Goal: Information Seeking & Learning: Learn about a topic

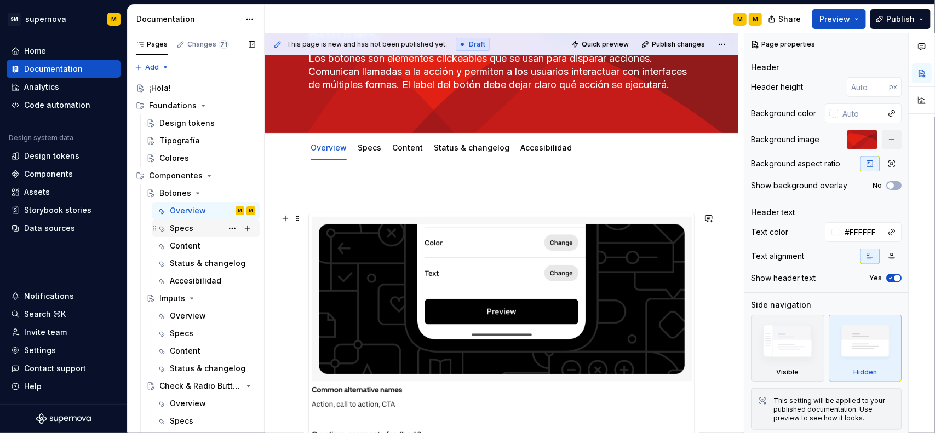
scroll to position [55, 0]
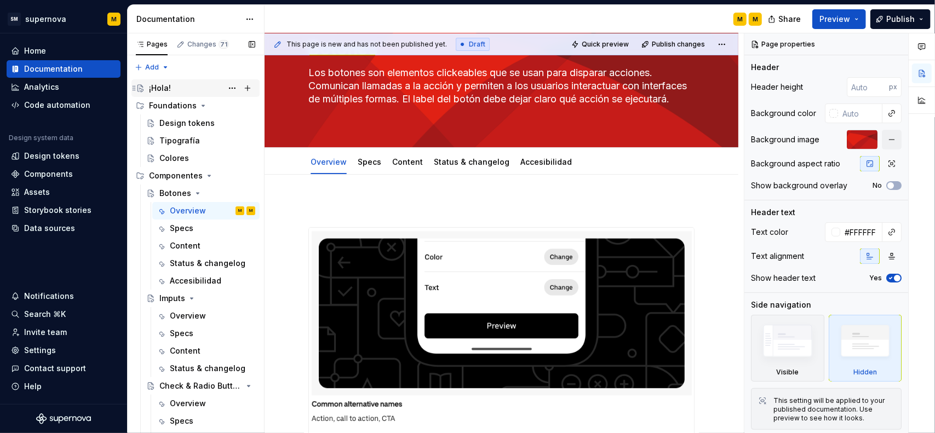
click at [165, 87] on div "¡Hola!" at bounding box center [160, 88] width 22 height 11
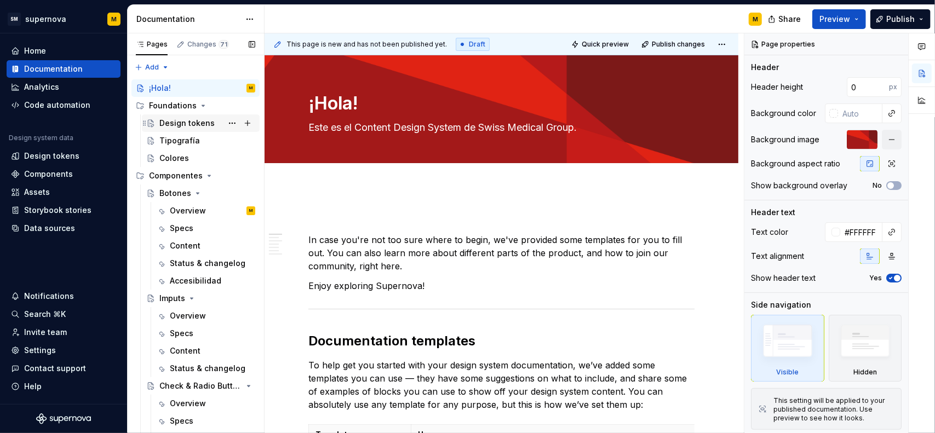
click at [166, 115] on div "Design tokens" at bounding box center [201, 124] width 118 height 18
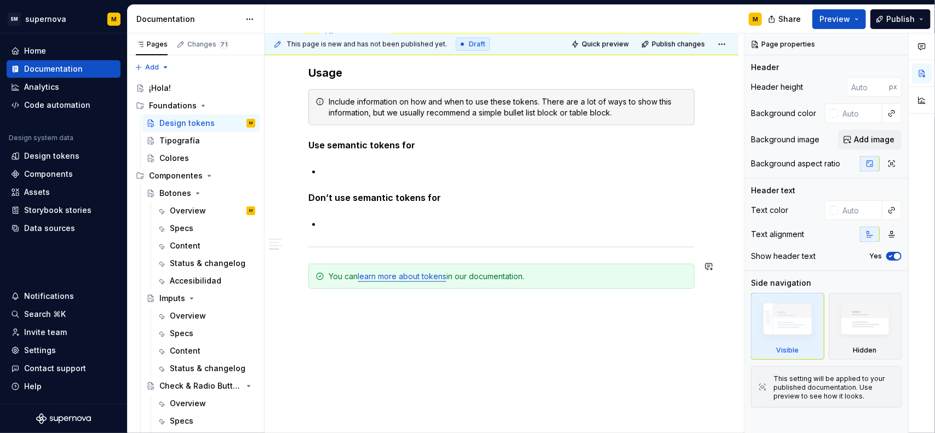
scroll to position [962, 0]
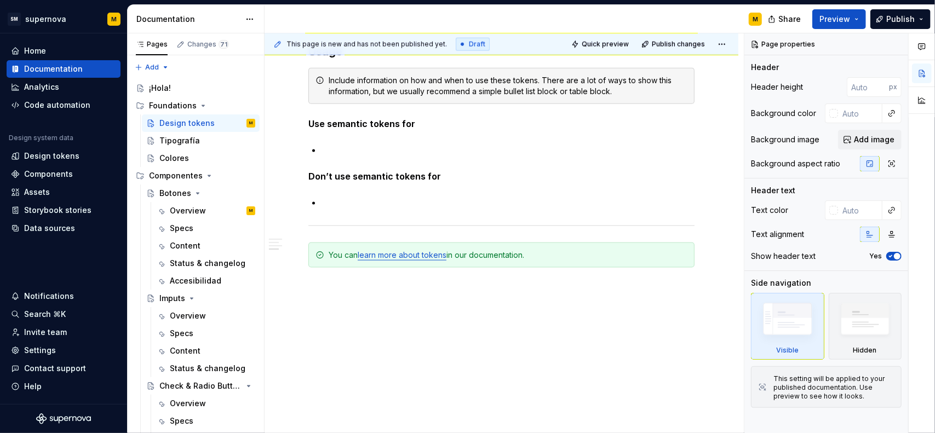
type textarea "*"
